Goal: Information Seeking & Learning: Learn about a topic

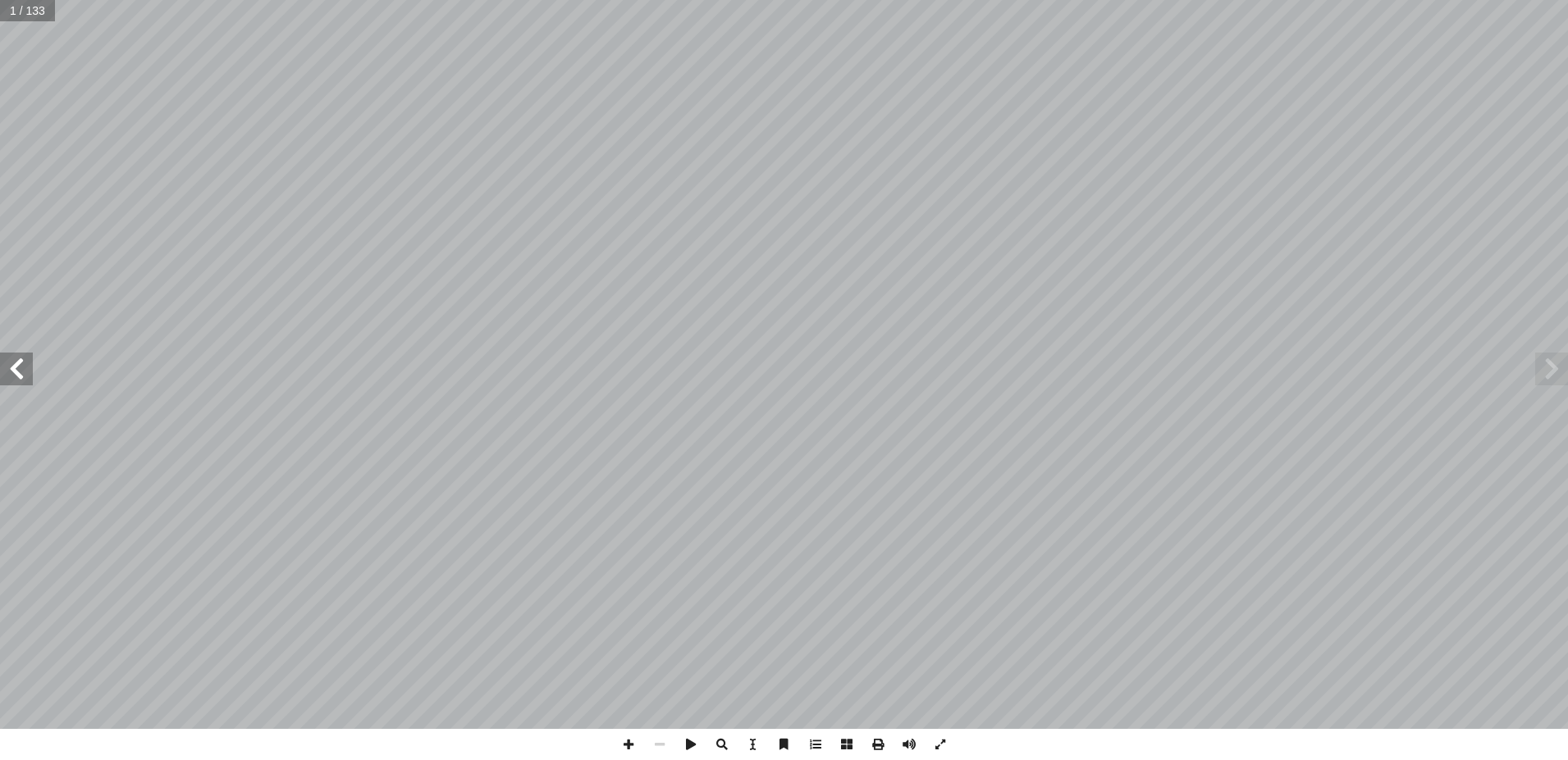
click at [17, 362] on span at bounding box center [17, 369] width 33 height 33
click at [18, 361] on span at bounding box center [17, 369] width 33 height 33
click at [26, 11] on input "text" at bounding box center [32, 11] width 65 height 22
type input "**"
click at [15, 372] on span at bounding box center [17, 369] width 33 height 33
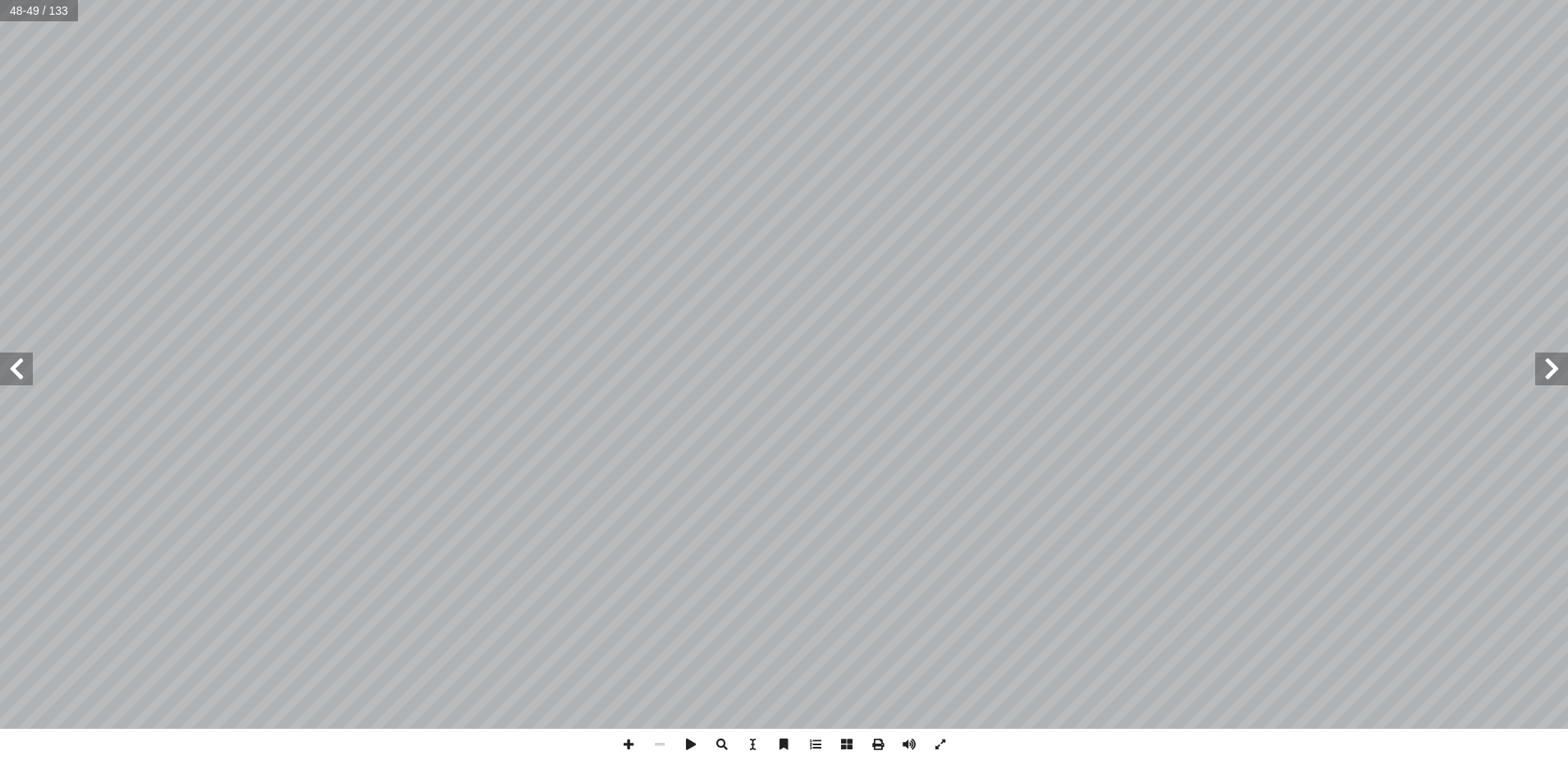
click at [15, 371] on span at bounding box center [17, 369] width 33 height 33
click at [18, 368] on span at bounding box center [17, 369] width 33 height 33
click at [1548, 369] on span at bounding box center [1551, 369] width 33 height 33
click at [16, 360] on span at bounding box center [17, 369] width 33 height 33
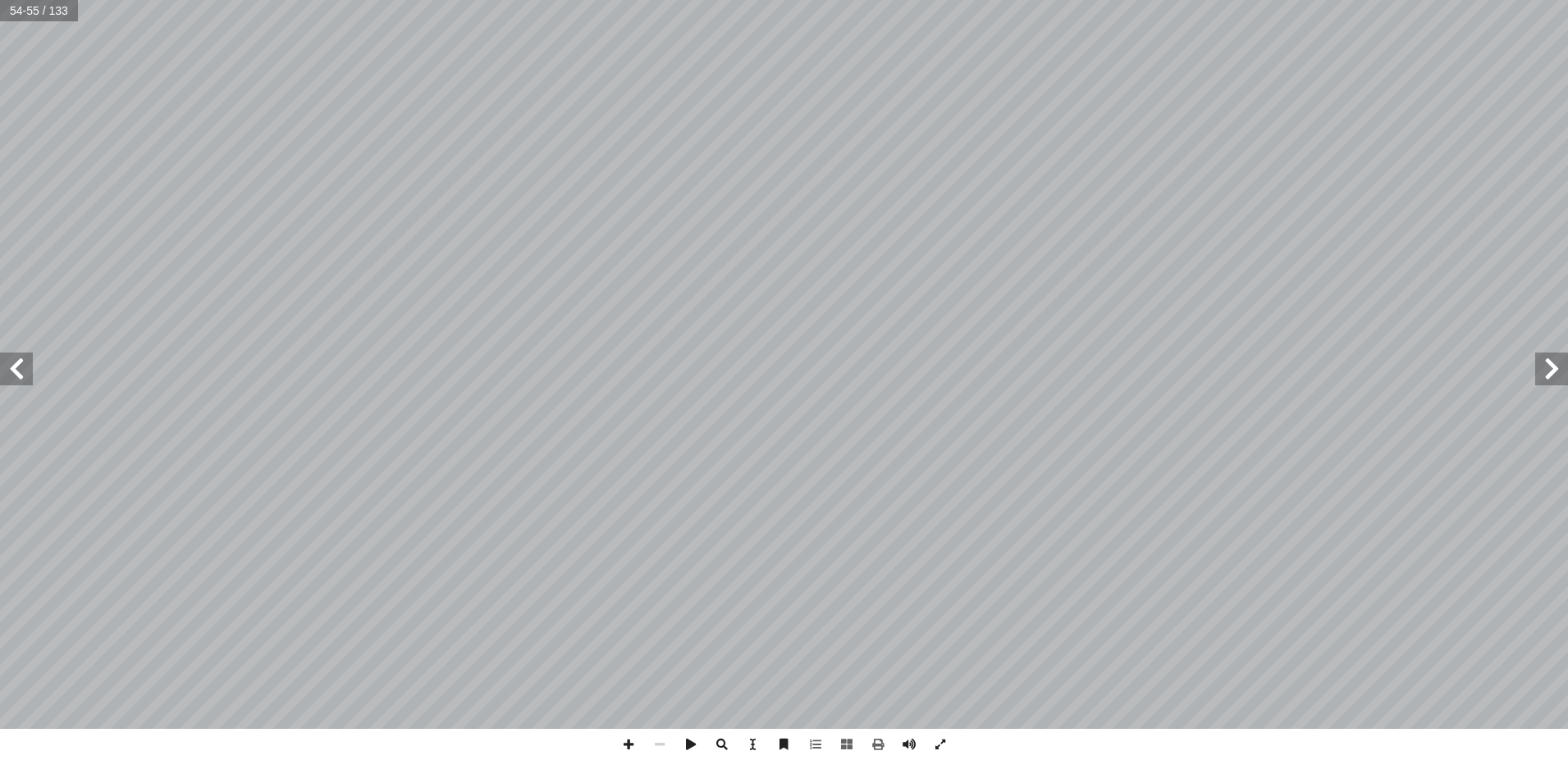
click at [1549, 365] on span at bounding box center [1551, 369] width 33 height 33
click at [1551, 361] on span at bounding box center [1551, 369] width 33 height 33
click at [1550, 371] on span at bounding box center [1551, 369] width 33 height 33
click at [17, 361] on span at bounding box center [17, 369] width 33 height 33
click at [1554, 363] on span at bounding box center [1551, 369] width 33 height 33
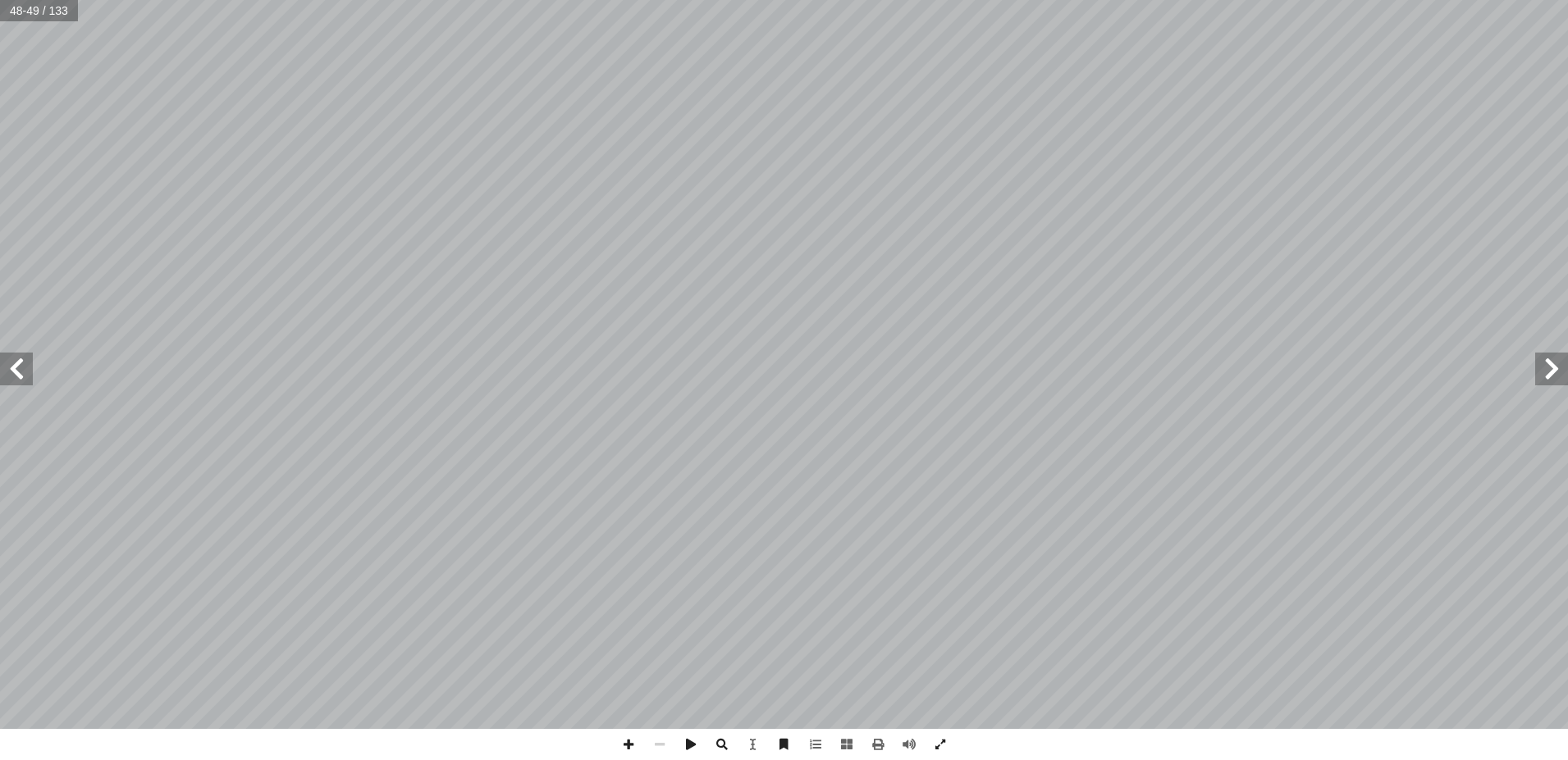
click at [1550, 370] on span at bounding box center [1551, 369] width 33 height 33
click at [11, 361] on span at bounding box center [17, 369] width 33 height 33
click at [17, 358] on span at bounding box center [17, 369] width 33 height 33
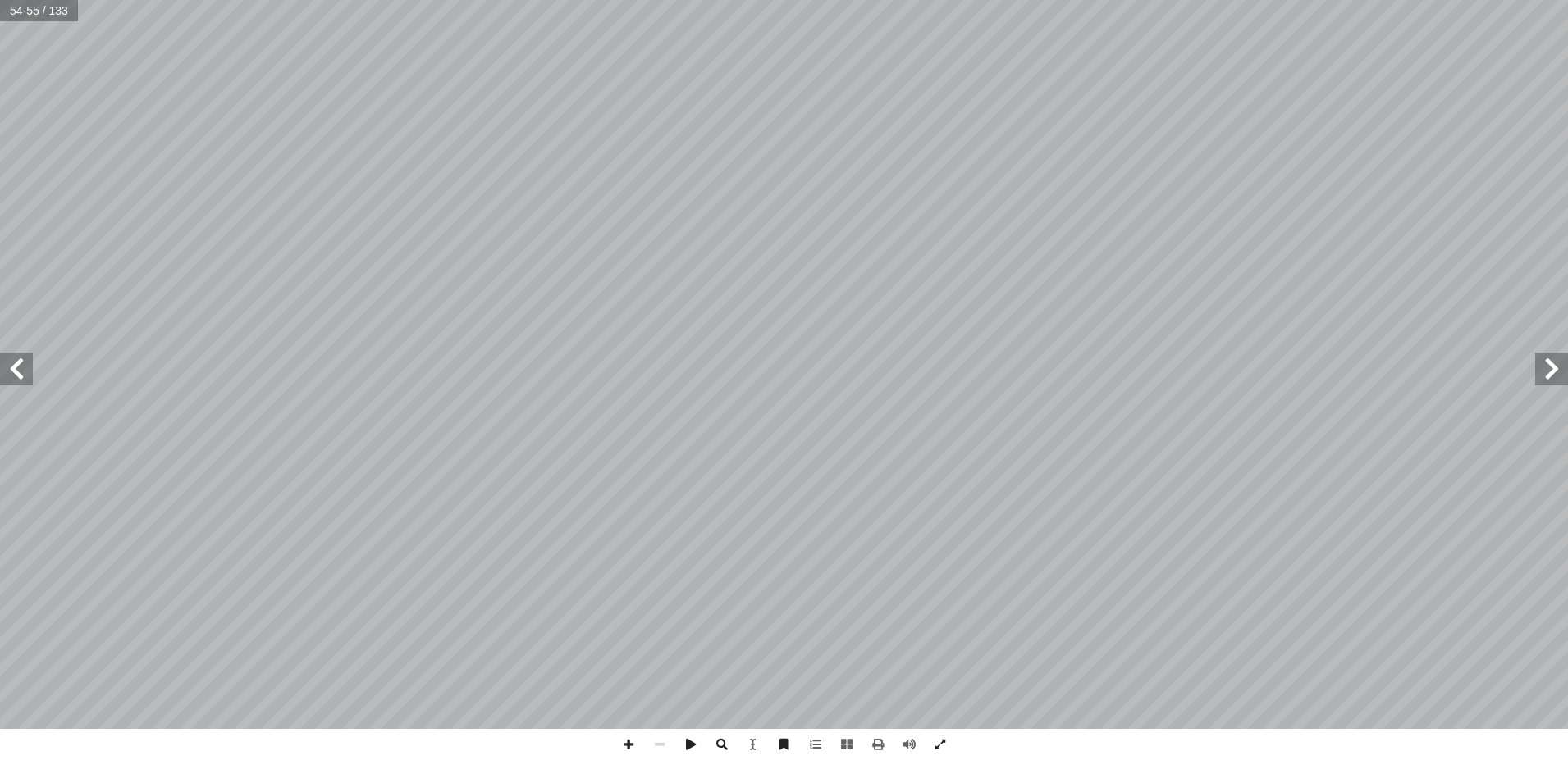
click at [1553, 366] on span at bounding box center [1551, 369] width 33 height 33
click at [21, 368] on span at bounding box center [17, 369] width 33 height 33
click at [17, 364] on span at bounding box center [17, 369] width 33 height 33
click at [16, 363] on span at bounding box center [17, 369] width 33 height 33
click at [16, 361] on span at bounding box center [17, 369] width 33 height 33
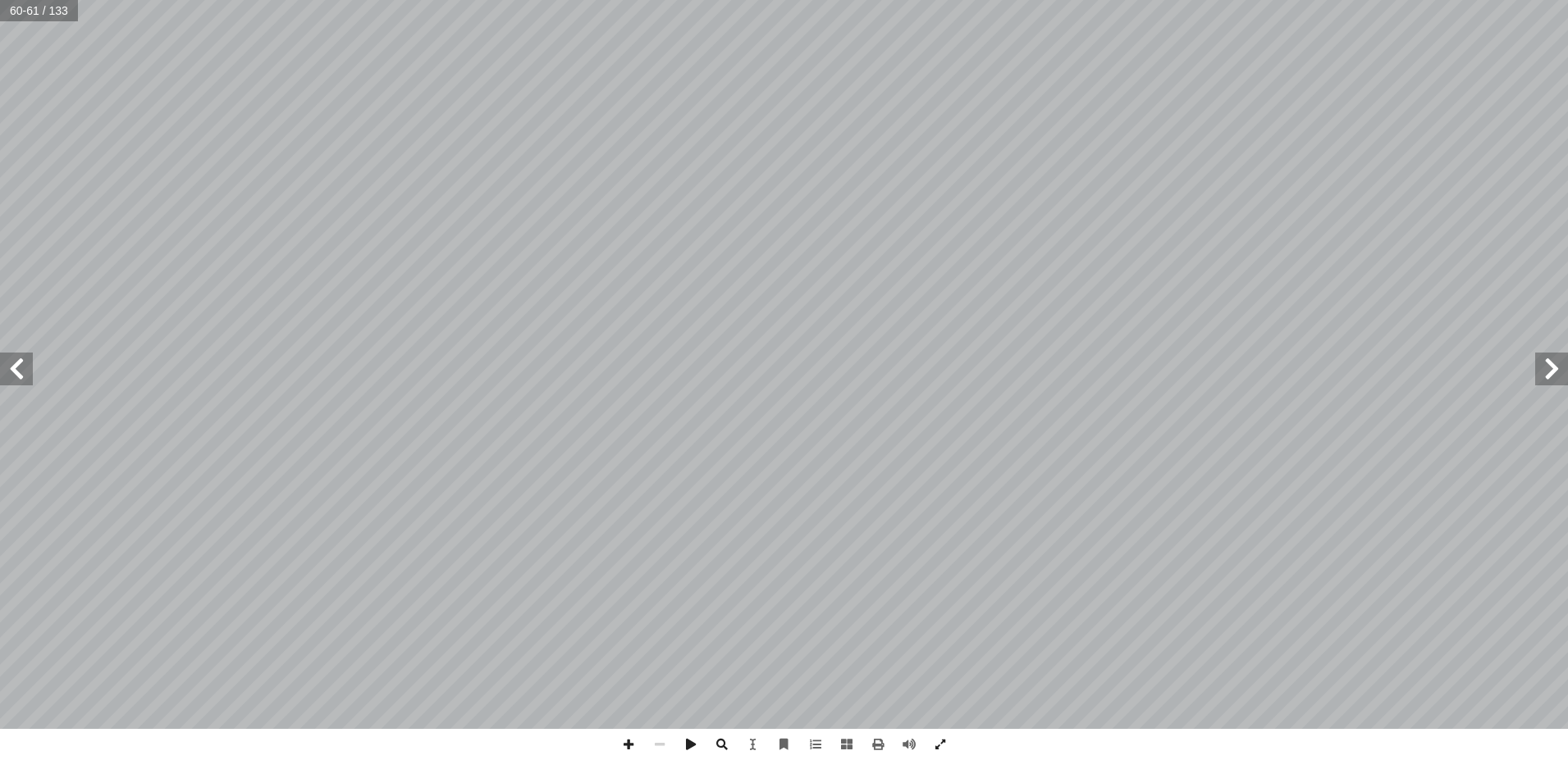
click at [13, 363] on span at bounding box center [17, 369] width 33 height 33
click at [13, 369] on span at bounding box center [17, 369] width 33 height 33
